Goal: Transaction & Acquisition: Purchase product/service

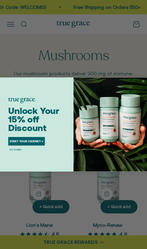
click at [97, 185] on div "Close dialog Unlock Your 15% off Discount START YOUR JOURNEY → NO THANKS Submit" at bounding box center [73, 124] width 147 height 249
click at [41, 140] on button "START YOUR JOURNEY →" at bounding box center [26, 141] width 37 height 9
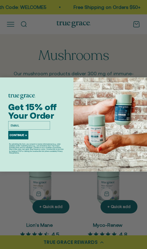
click at [31, 121] on input "email" at bounding box center [29, 125] width 42 height 9
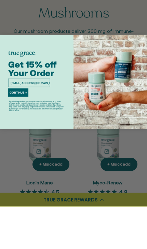
type input "davidbasaksmith@gmail.com"
click at [19, 131] on button "CONTINUE →" at bounding box center [18, 135] width 20 height 9
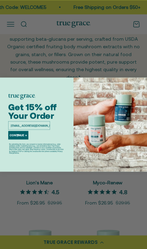
scroll to position [42, 0]
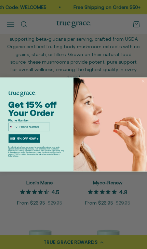
click at [40, 125] on input "Phone Number" at bounding box center [34, 127] width 32 height 8
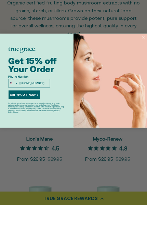
type input "203-258-8622"
click at [31, 134] on button "GET 15% OFF NOW →" at bounding box center [24, 138] width 31 height 9
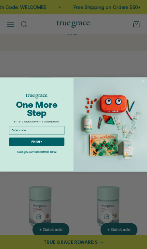
scroll to position [86, 0]
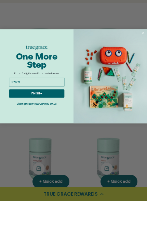
type input "971271"
click at [50, 137] on button "FINISH →" at bounding box center [36, 141] width 55 height 9
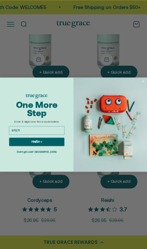
scroll to position [134, 0]
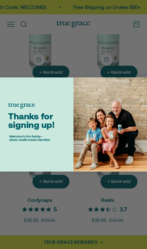
click at [144, 80] on circle "Close dialog" at bounding box center [143, 81] width 5 height 5
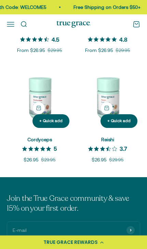
scroll to position [195, 0]
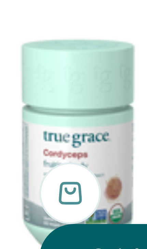
click at [25, 65] on img at bounding box center [39, 97] width 65 height 65
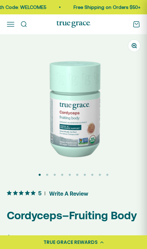
click at [94, 131] on img at bounding box center [73, 107] width 147 height 147
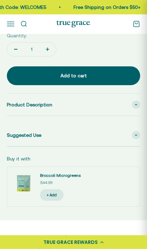
scroll to position [440, 0]
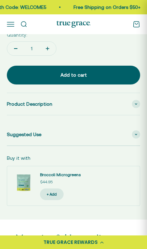
click at [109, 186] on div "Broccoli Microgreens Sale price $44.95 + Add" at bounding box center [87, 186] width 94 height 28
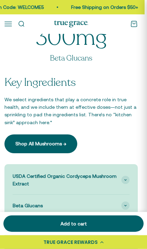
scroll to position [746, 2]
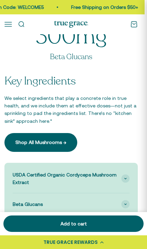
click at [70, 133] on link "Shop All Mushrooms →" at bounding box center [40, 142] width 73 height 18
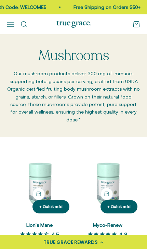
click at [12, 21] on button "Open navigation menu" at bounding box center [11, 25] width 8 height 8
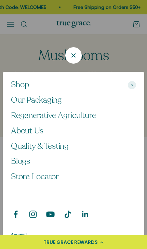
click at [137, 24] on div at bounding box center [73, 124] width 147 height 249
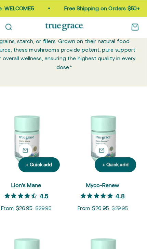
scroll to position [60, 0]
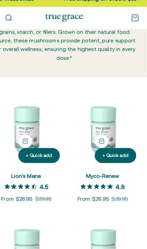
click at [97, 106] on img at bounding box center [107, 123] width 65 height 65
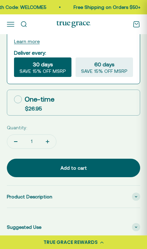
scroll to position [355, 0]
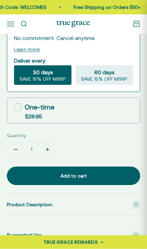
click at [96, 174] on div "Add to cart" at bounding box center [73, 176] width 111 height 8
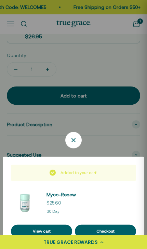
scroll to position [436, 0]
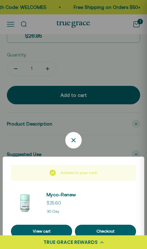
click at [62, 238] on link "View cart" at bounding box center [41, 231] width 61 height 13
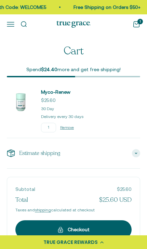
click at [100, 230] on div "Checkout" at bounding box center [73, 230] width 94 height 8
